Goal: Information Seeking & Learning: Find specific fact

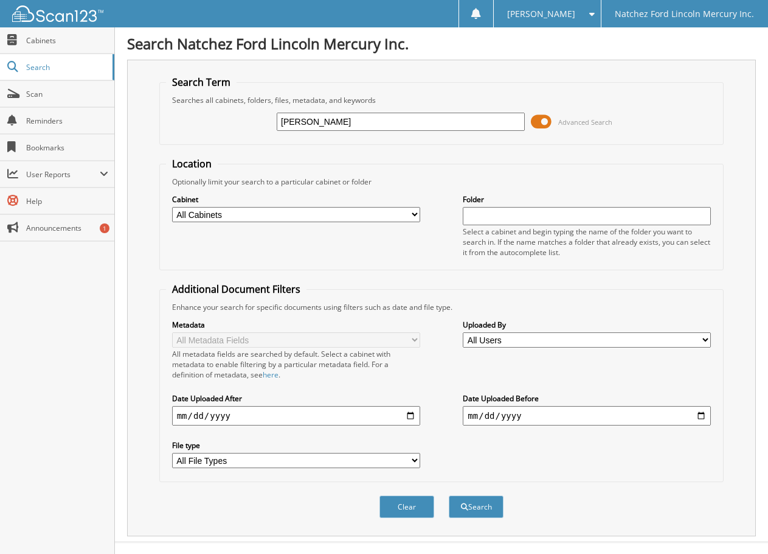
type input "[PERSON_NAME]"
click at [449, 495] on button "Search" at bounding box center [476, 506] width 55 height 23
drag, startPoint x: 339, startPoint y: 119, endPoint x: 215, endPoint y: 115, distance: 124.2
click at [215, 115] on div "joseph r wilson Advanced Search" at bounding box center [442, 121] width 552 height 33
type input "wilson, j"
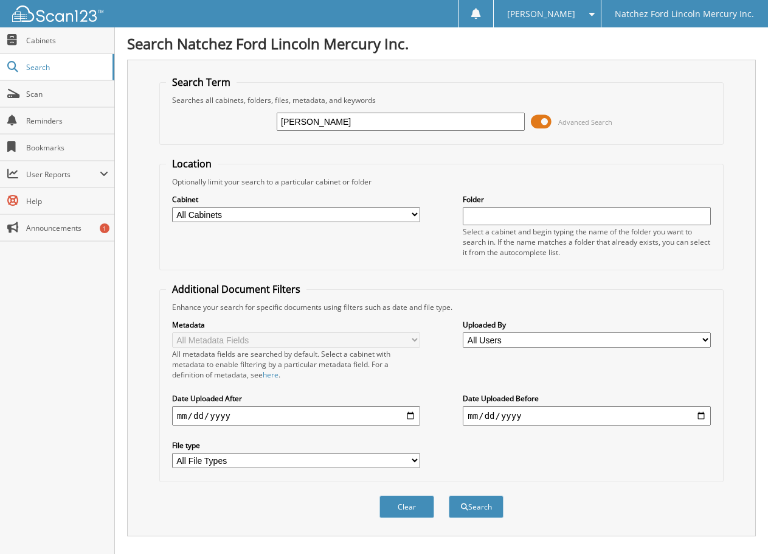
click at [449, 495] on button "Search" at bounding box center [476, 506] width 55 height 23
click at [56, 64] on span "Search" at bounding box center [66, 67] width 80 height 10
click at [42, 68] on span "Search" at bounding box center [66, 67] width 80 height 10
click at [40, 38] on span "Cabinets" at bounding box center [67, 40] width 82 height 10
